Goal: Information Seeking & Learning: Learn about a topic

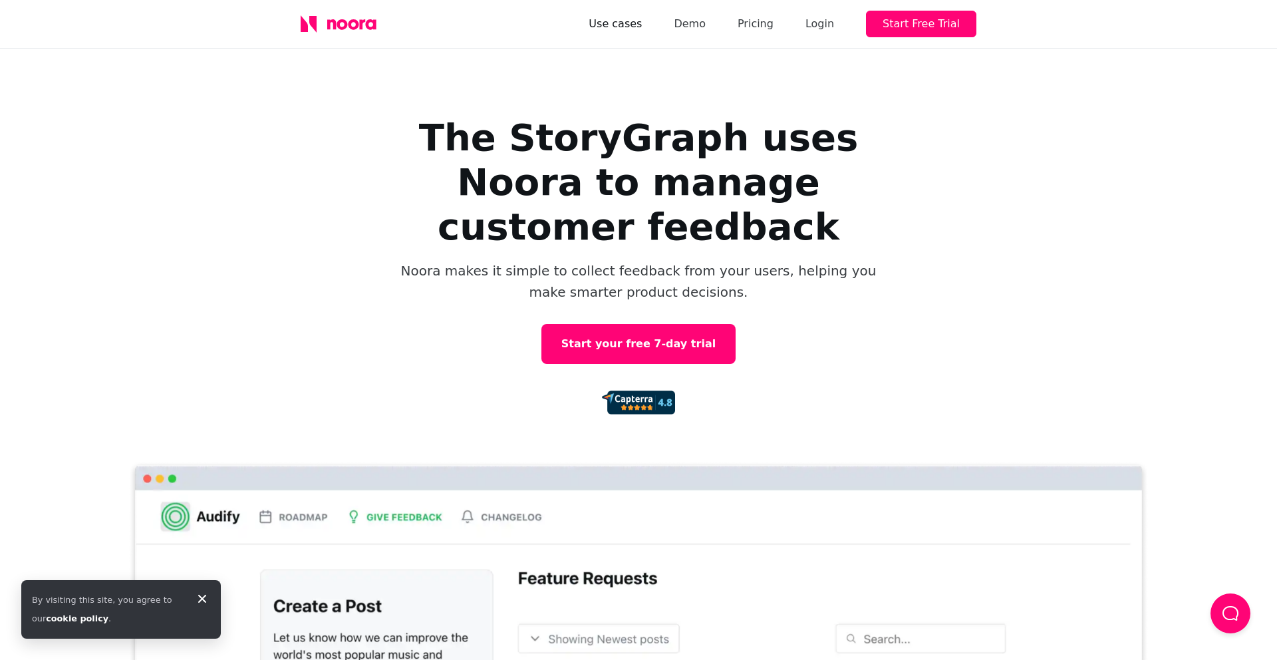
click at [636, 29] on link "Use cases" at bounding box center [615, 24] width 53 height 19
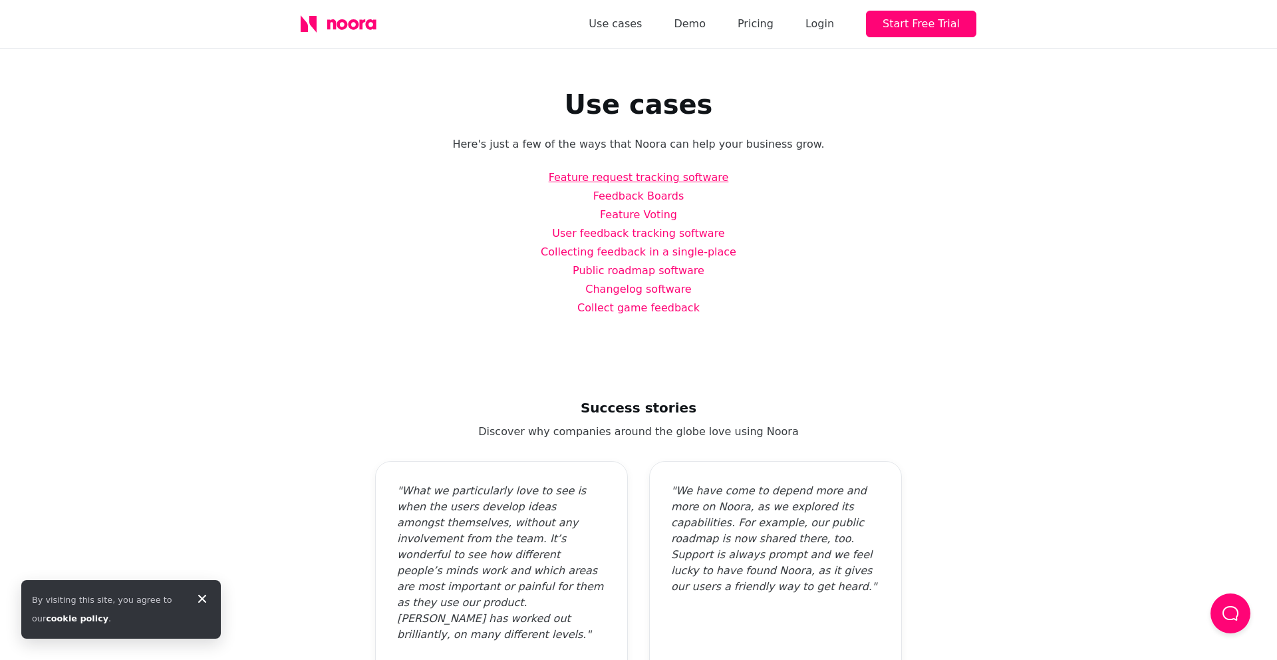
click at [668, 176] on link "Feature request tracking software" at bounding box center [639, 177] width 180 height 13
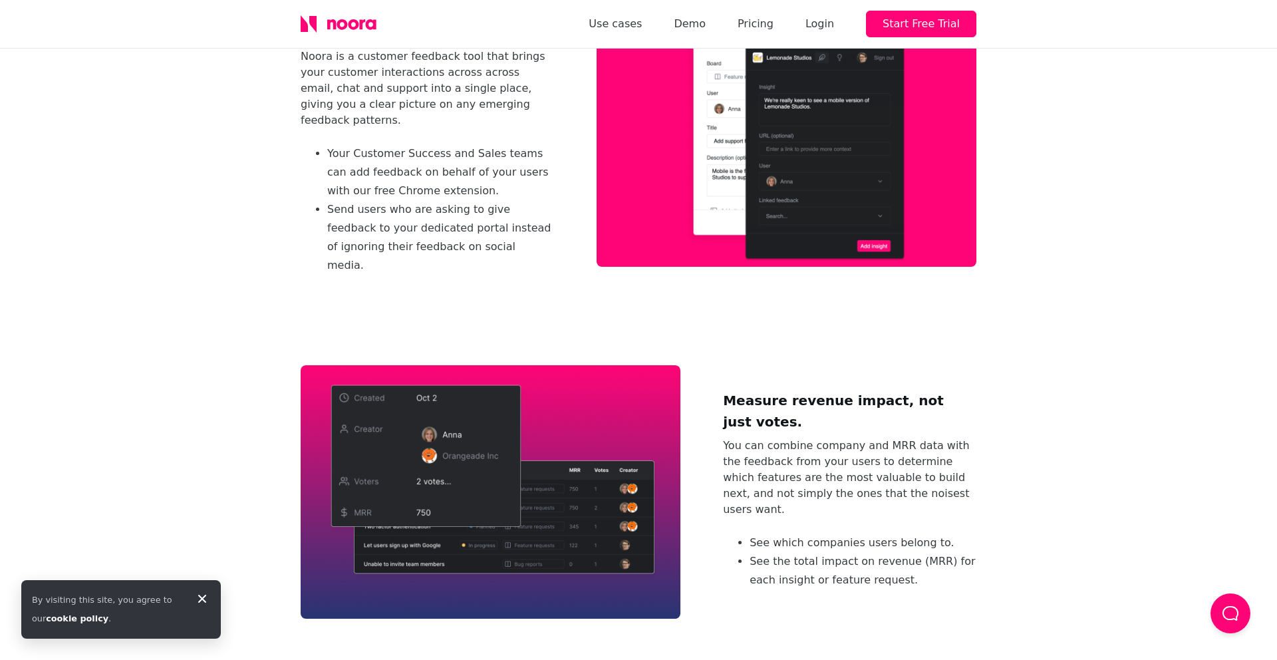
scroll to position [608, 0]
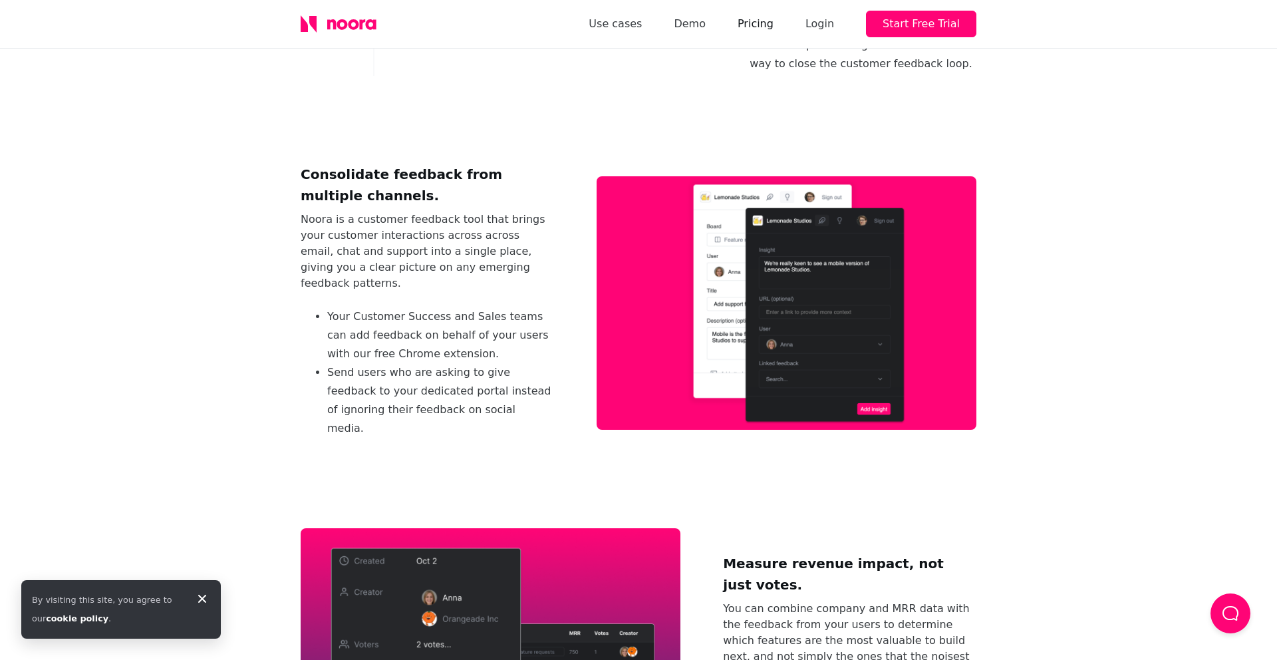
click at [767, 20] on link "Pricing" at bounding box center [756, 24] width 36 height 19
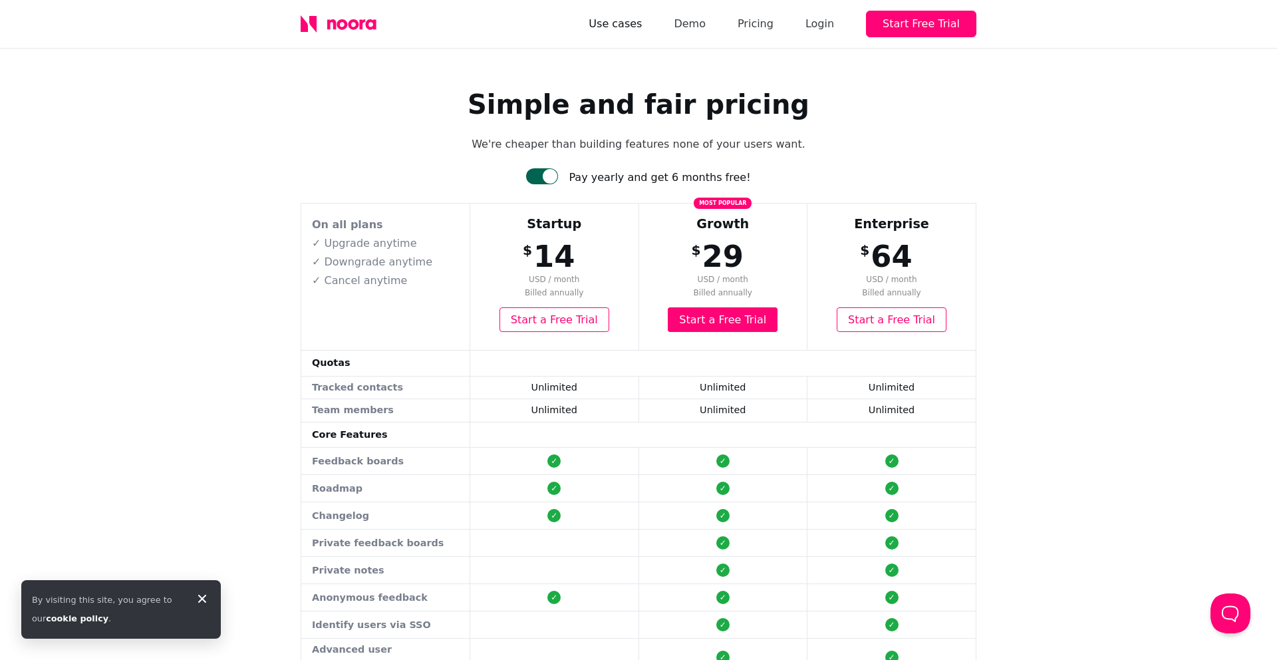
click at [640, 25] on link "Use cases" at bounding box center [615, 24] width 53 height 19
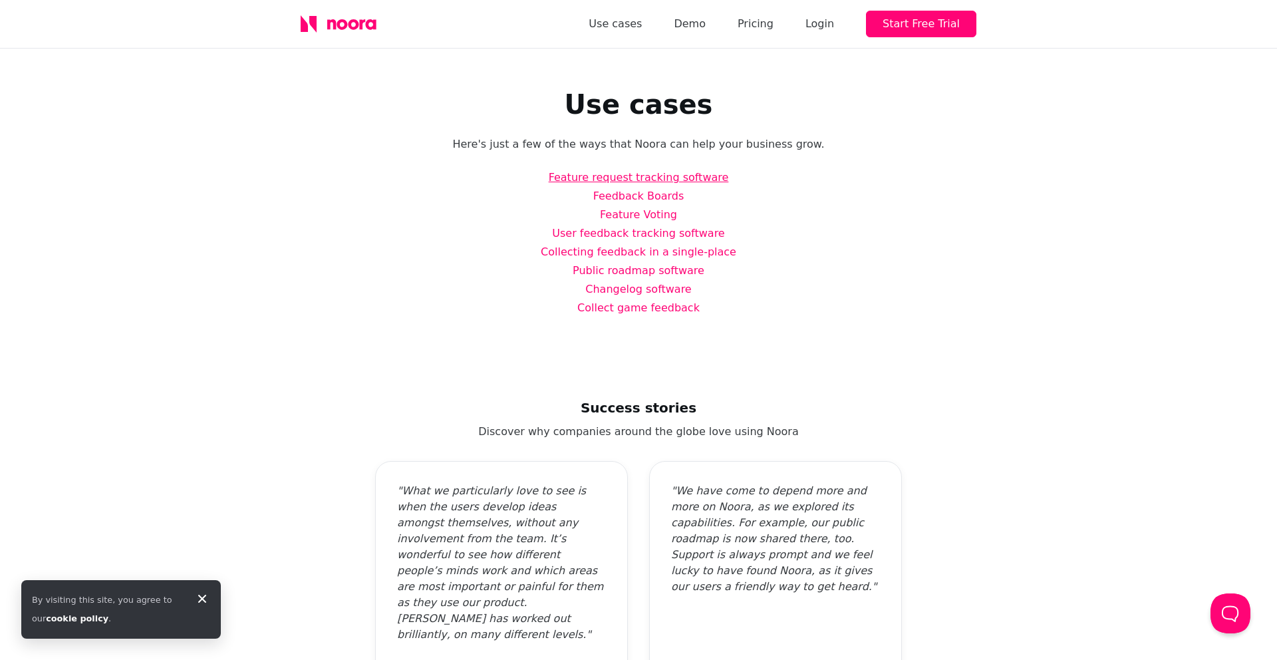
click at [644, 178] on link "Feature request tracking software" at bounding box center [639, 177] width 180 height 13
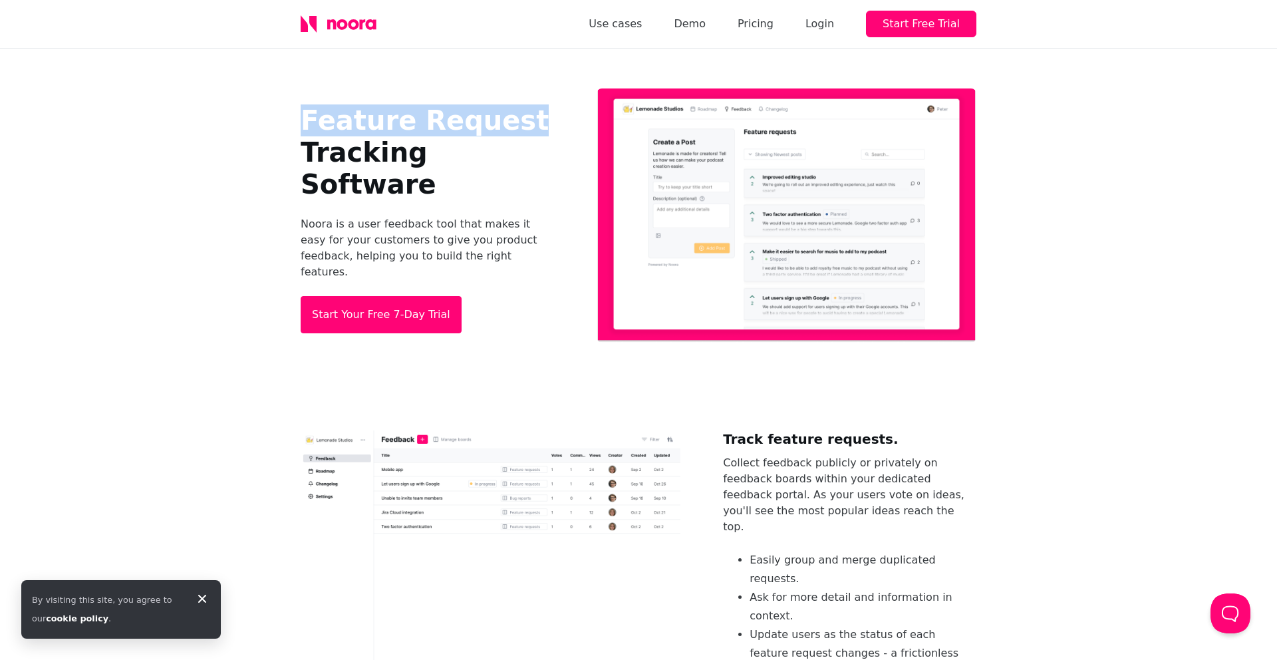
drag, startPoint x: 305, startPoint y: 141, endPoint x: 507, endPoint y: 141, distance: 202.2
click at [507, 141] on h1 "Feature Request Tracking Software" at bounding box center [427, 152] width 253 height 96
copy h1 "Feature Request"
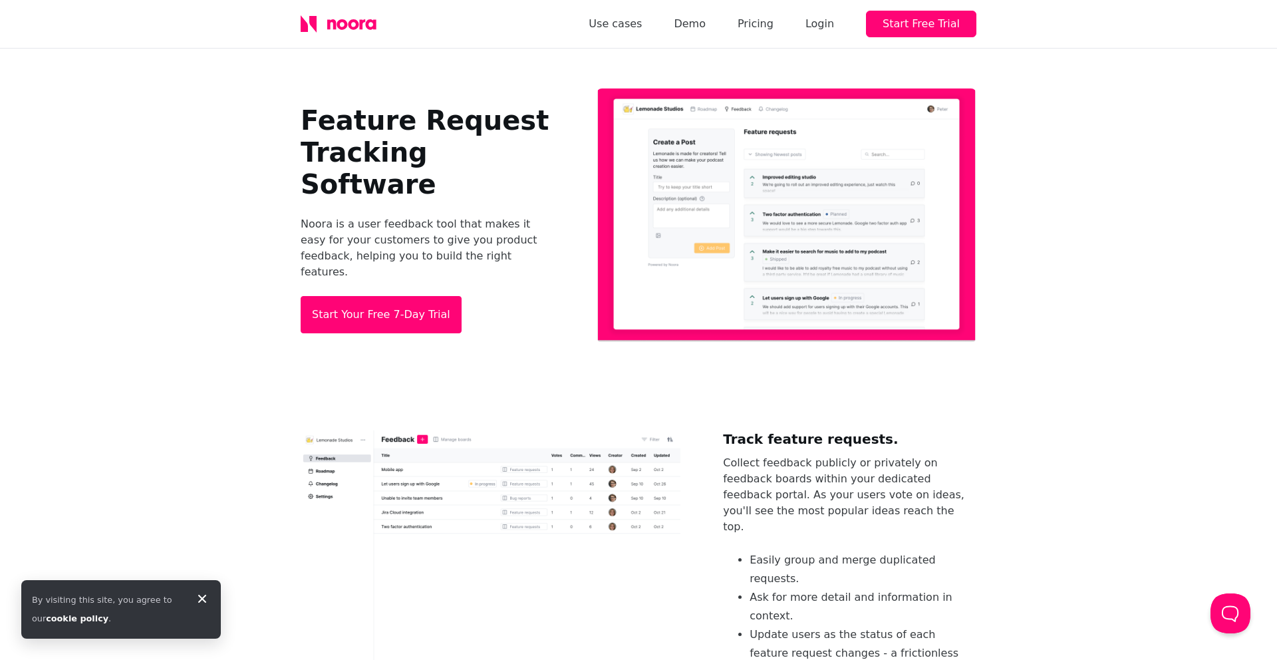
click at [545, 168] on h1 "Feature Request Tracking Software" at bounding box center [427, 152] width 253 height 96
